Goal: Navigation & Orientation: Find specific page/section

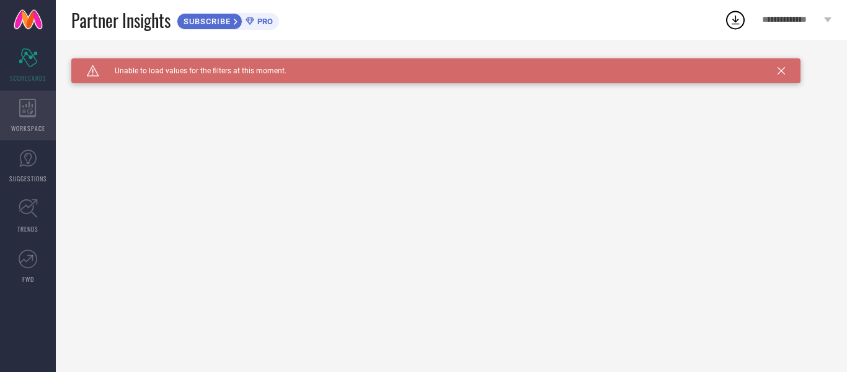
click at [40, 112] on div "WORKSPACE" at bounding box center [28, 116] width 56 height 50
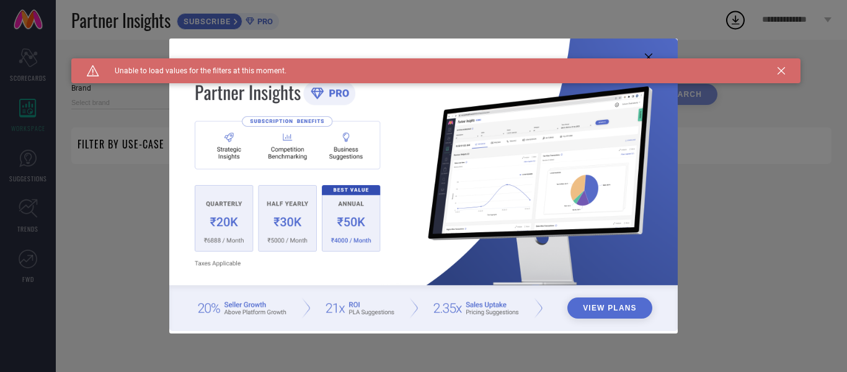
click at [785, 71] on div "Caution Created with Sketch. Unable to load values for the filters at this mome…" at bounding box center [435, 70] width 729 height 25
click at [783, 71] on icon at bounding box center [781, 70] width 7 height 7
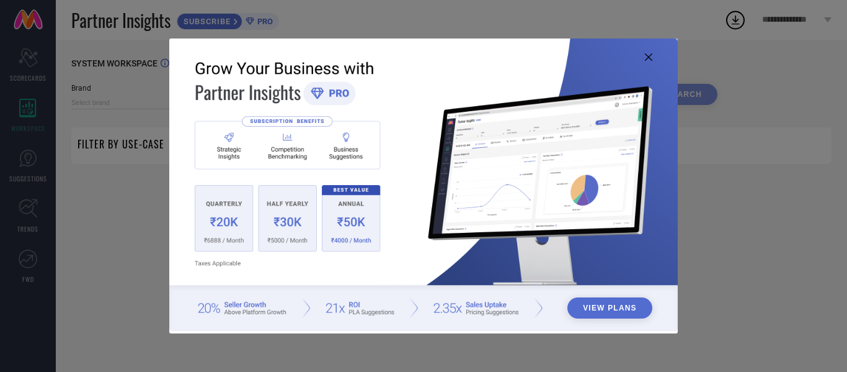
click at [123, 256] on div "View Plans" at bounding box center [423, 186] width 847 height 372
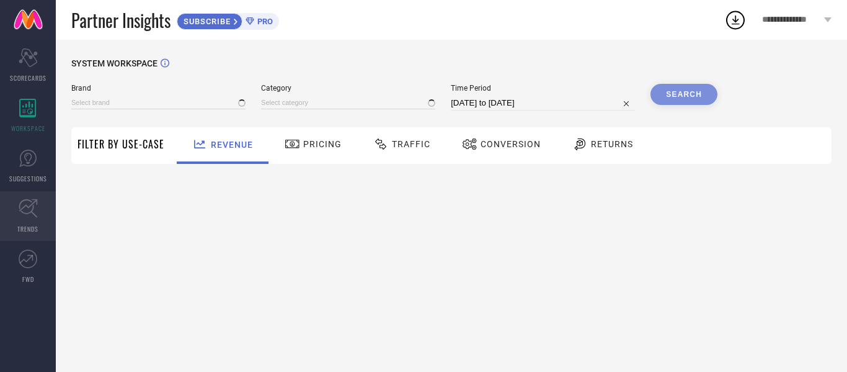
click at [26, 218] on link "TRENDS" at bounding box center [28, 216] width 56 height 50
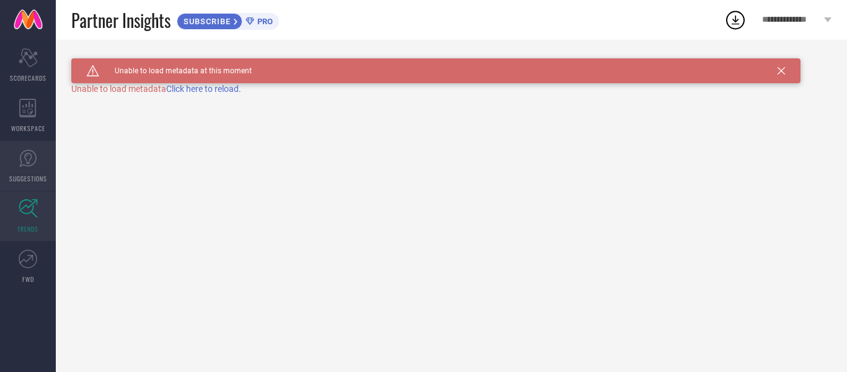
click at [27, 170] on link "SUGGESTIONS" at bounding box center [28, 166] width 56 height 50
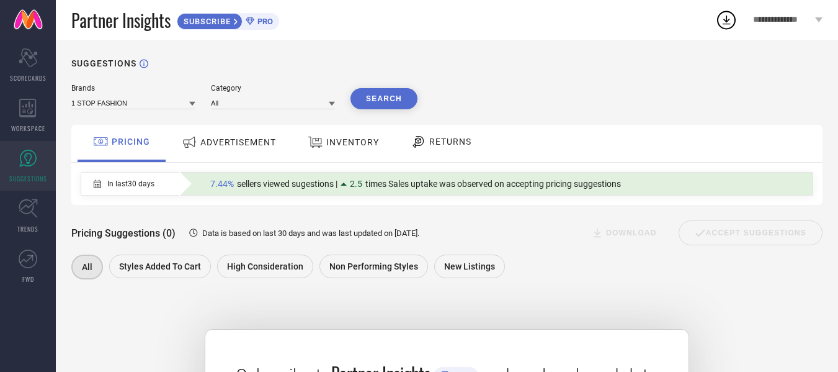
click at [217, 140] on span "ADVERTISEMENT" at bounding box center [238, 142] width 76 height 10
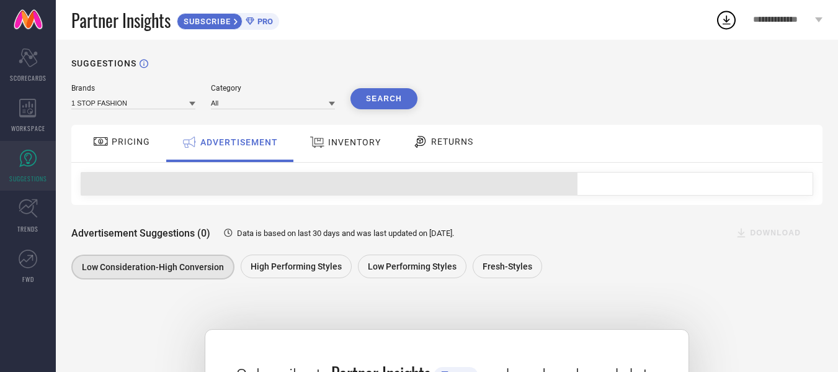
click at [360, 147] on span "INVENTORY" at bounding box center [354, 142] width 53 height 10
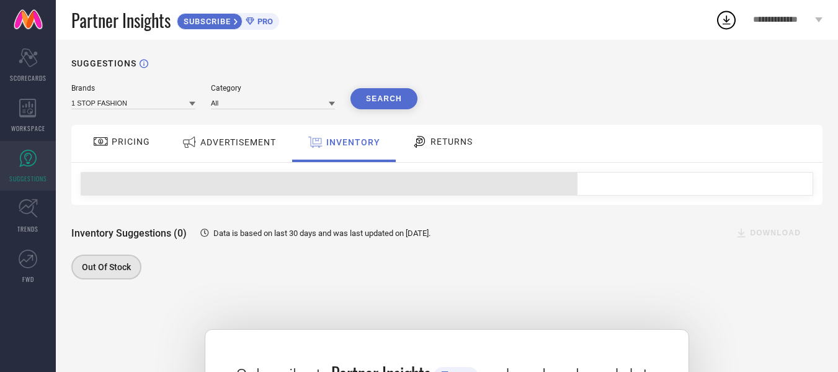
click at [457, 140] on span "RETURNS" at bounding box center [451, 141] width 42 height 10
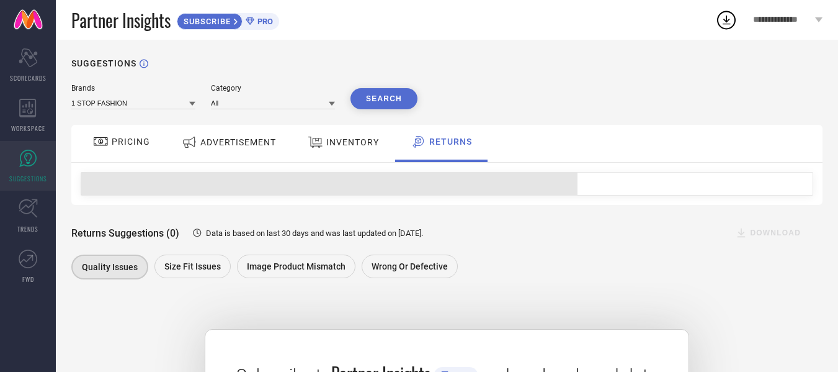
drag, startPoint x: 332, startPoint y: 143, endPoint x: 247, endPoint y: 142, distance: 85.0
click at [332, 143] on span "INVENTORY" at bounding box center [352, 142] width 53 height 10
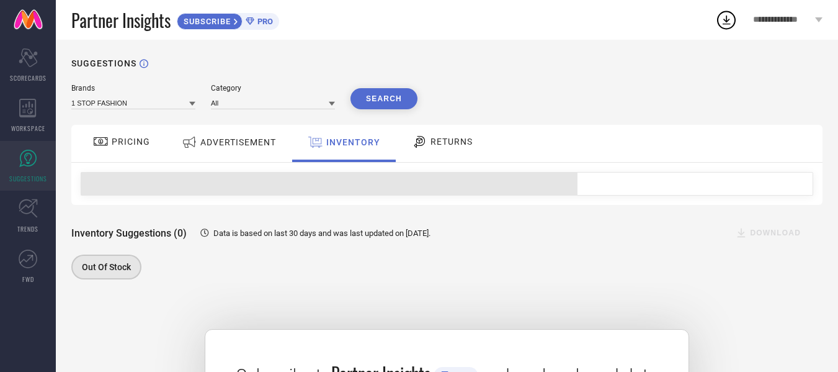
click at [236, 138] on span "ADVERTISEMENT" at bounding box center [238, 142] width 76 height 10
